Goal: Transaction & Acquisition: Purchase product/service

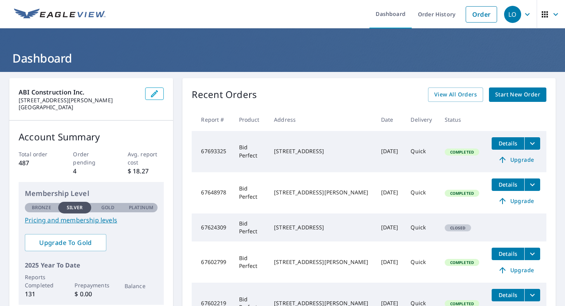
click at [500, 93] on span "Start New Order" at bounding box center [517, 95] width 45 height 10
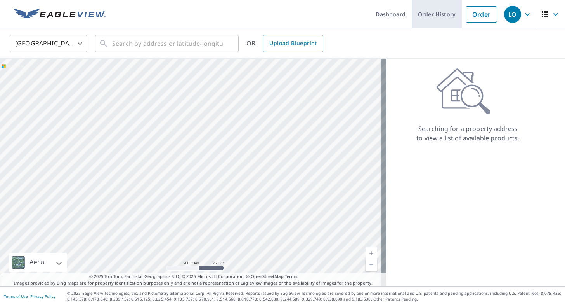
click at [429, 13] on link "Order History" at bounding box center [437, 14] width 50 height 28
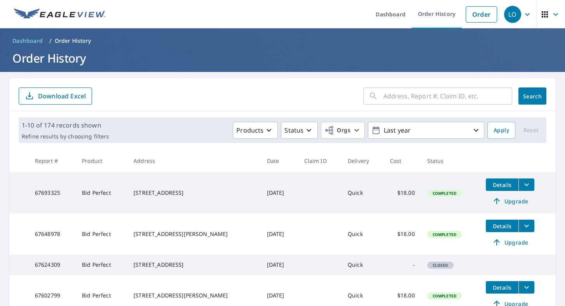
click at [385, 95] on input "text" at bounding box center [448, 96] width 129 height 22
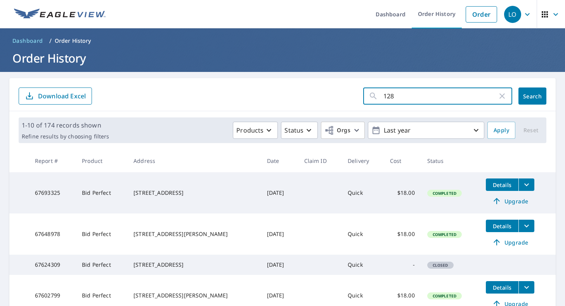
type input "128"
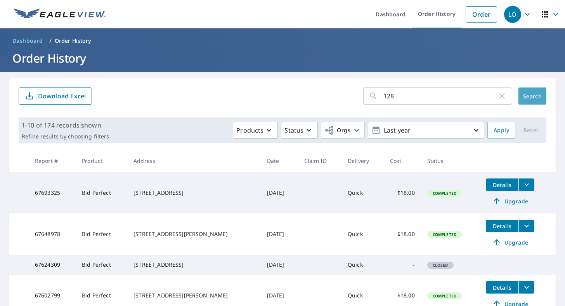
click at [540, 95] on button "Search" at bounding box center [533, 95] width 28 height 17
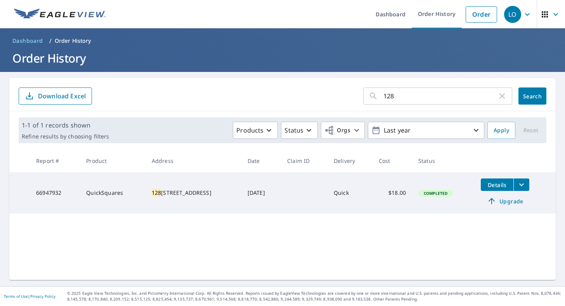
click at [488, 186] on span "Details" at bounding box center [497, 184] width 23 height 7
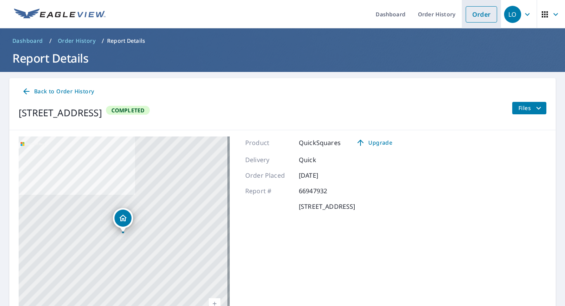
click at [467, 15] on link "Order" at bounding box center [481, 14] width 31 height 16
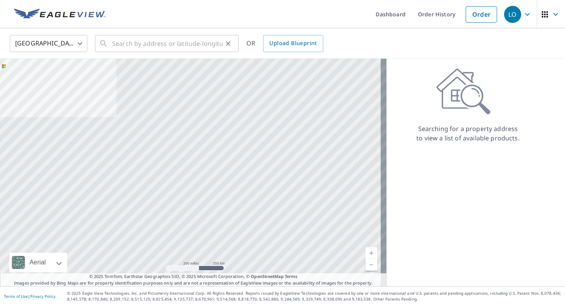
click at [96, 45] on div "​" at bounding box center [167, 43] width 144 height 17
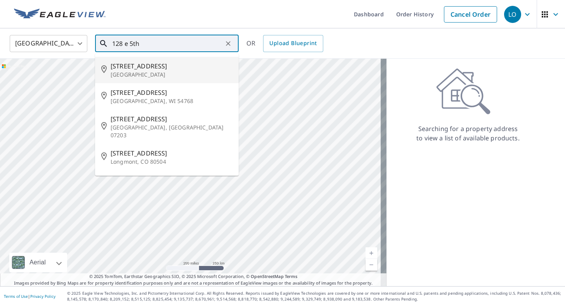
click at [127, 71] on p "[GEOGRAPHIC_DATA]" at bounding box center [172, 75] width 122 height 8
type input "[STREET_ADDRESS]"
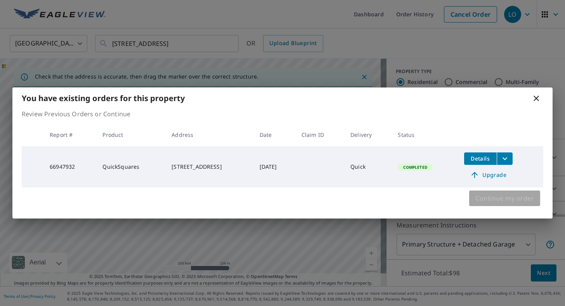
click at [503, 201] on span "Continue my order" at bounding box center [505, 198] width 59 height 11
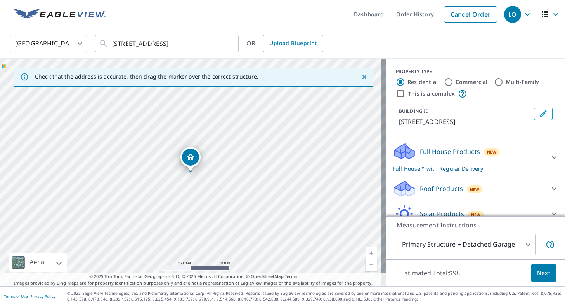
click at [552, 188] on icon at bounding box center [554, 188] width 5 height 3
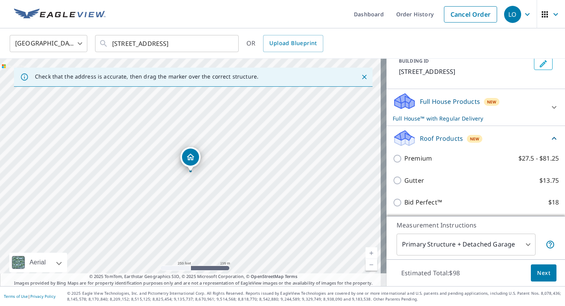
scroll to position [66, 0]
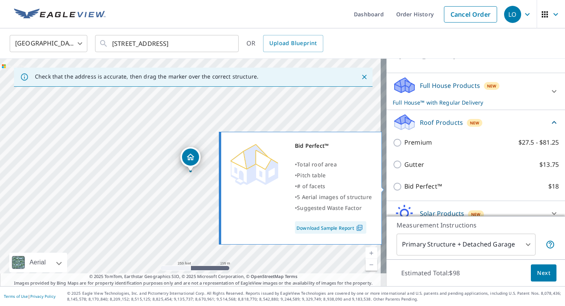
click at [393, 190] on input "Bid Perfect™ $18" at bounding box center [399, 186] width 12 height 9
checkbox input "true"
checkbox input "false"
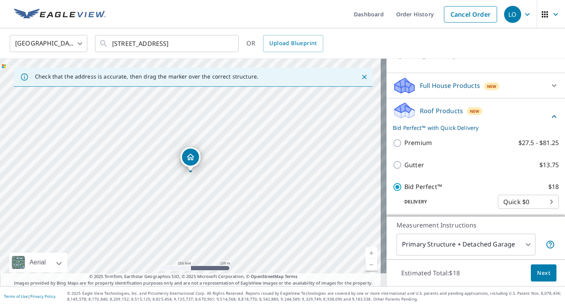
click at [366, 252] on link "Current Level 17, Zoom In" at bounding box center [372, 253] width 12 height 12
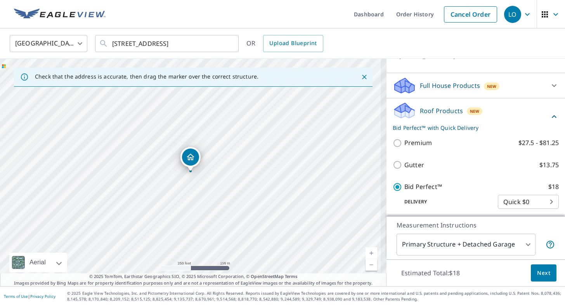
click at [366, 252] on link "Current Level 17.533010421086434, Zoom In" at bounding box center [372, 253] width 12 height 12
click at [366, 252] on link "Current Level 17.94090097732628, Zoom In Disabled" at bounding box center [372, 253] width 12 height 12
click at [366, 252] on link "Current Level 20, Zoom In Disabled" at bounding box center [372, 253] width 12 height 12
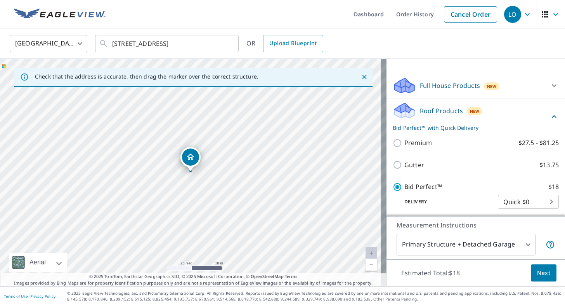
click at [537, 273] on span "Next" at bounding box center [543, 273] width 13 height 10
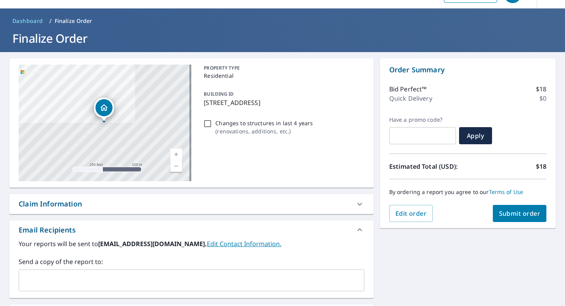
scroll to position [44, 0]
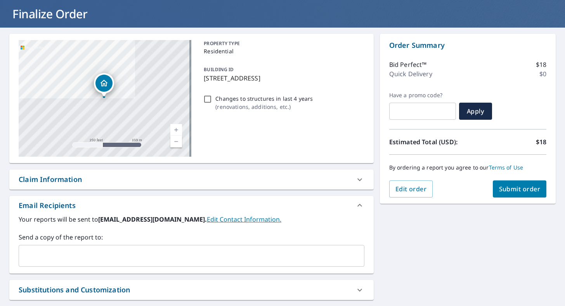
click at [229, 258] on input "text" at bounding box center [185, 255] width 327 height 15
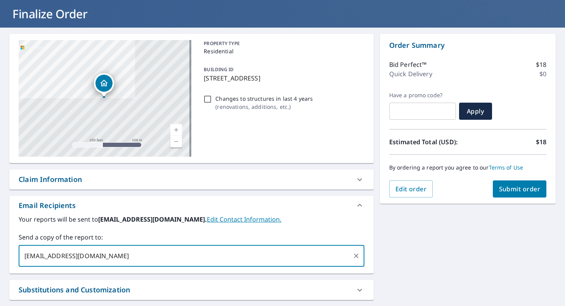
type input "[EMAIL_ADDRESS][DOMAIN_NAME]"
click at [516, 186] on span "Submit order" at bounding box center [520, 188] width 42 height 9
